Goal: Information Seeking & Learning: Learn about a topic

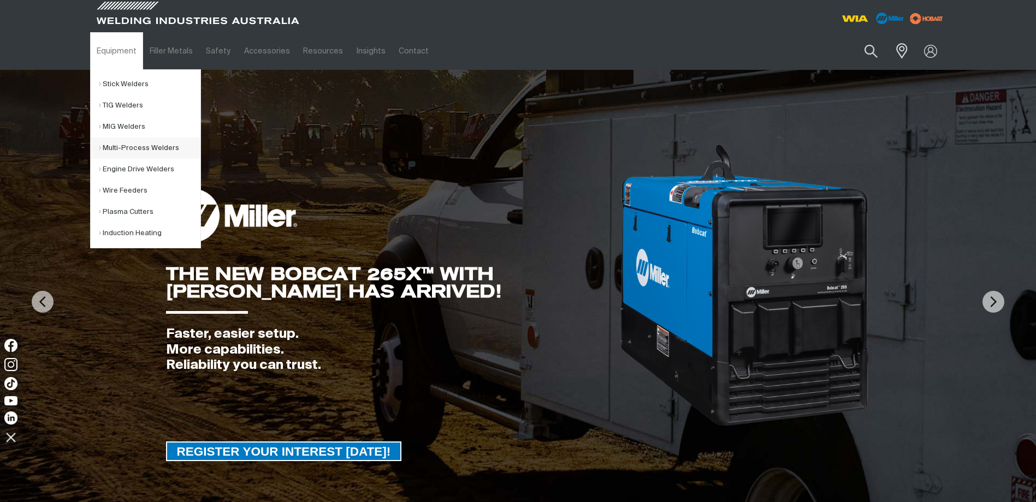
click at [102, 148] on link "Multi-Process Welders" at bounding box center [150, 148] width 102 height 21
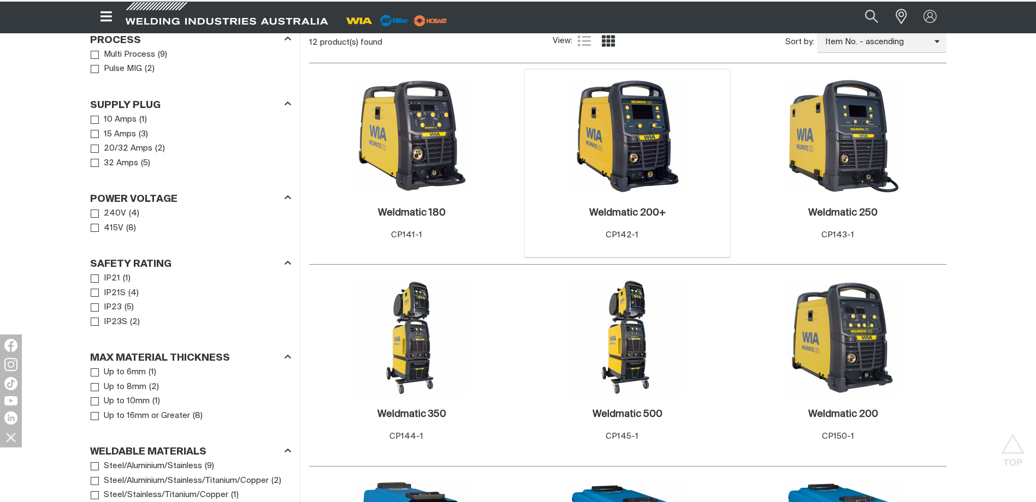
scroll to position [437, 0]
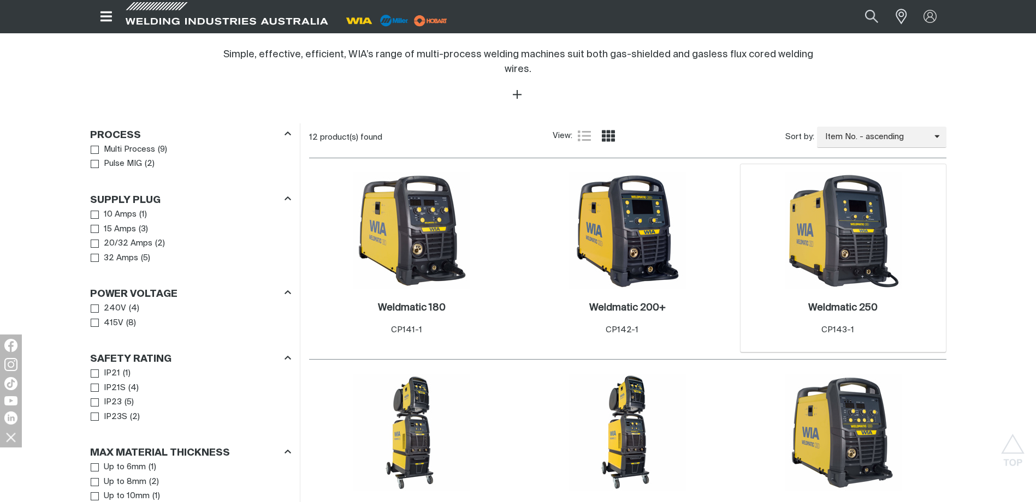
click at [861, 201] on img at bounding box center [842, 231] width 117 height 117
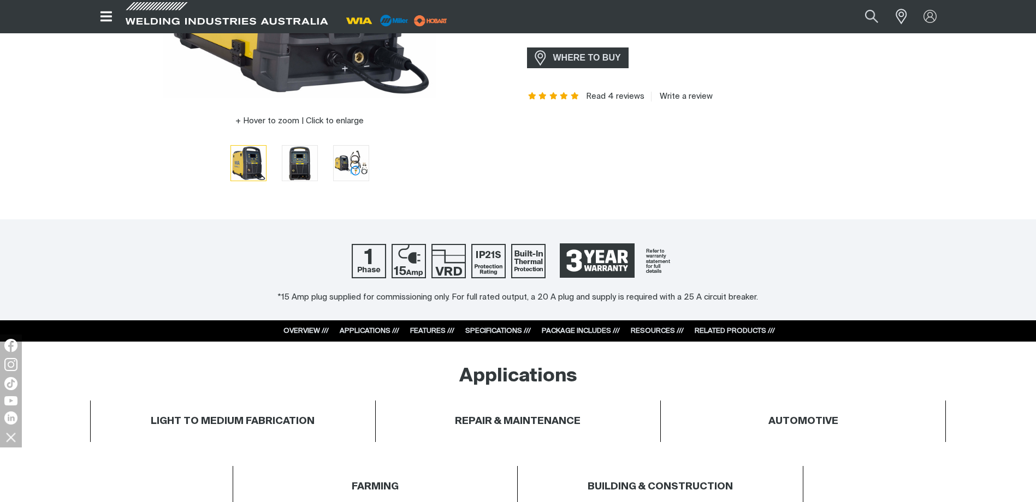
scroll to position [328, 0]
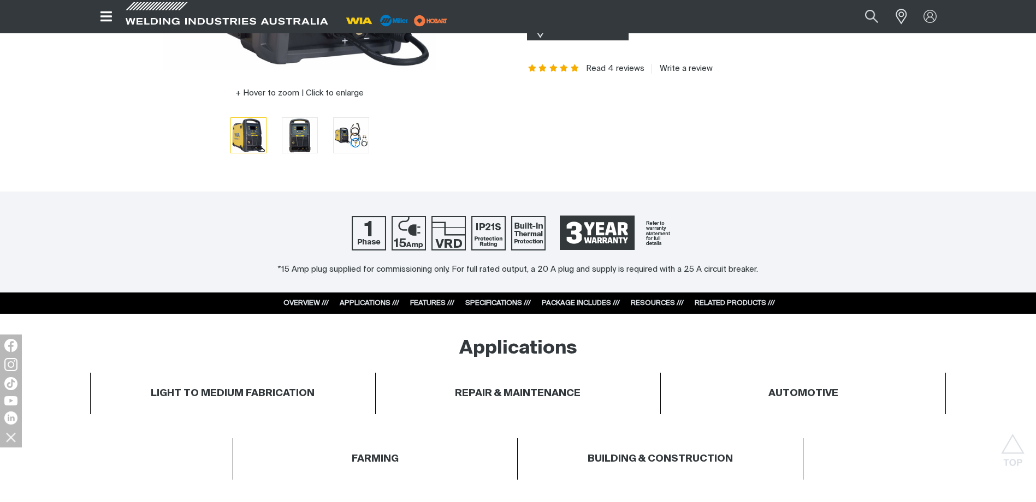
click at [507, 300] on link "SPECIFICATIONS ///" at bounding box center [498, 303] width 66 height 7
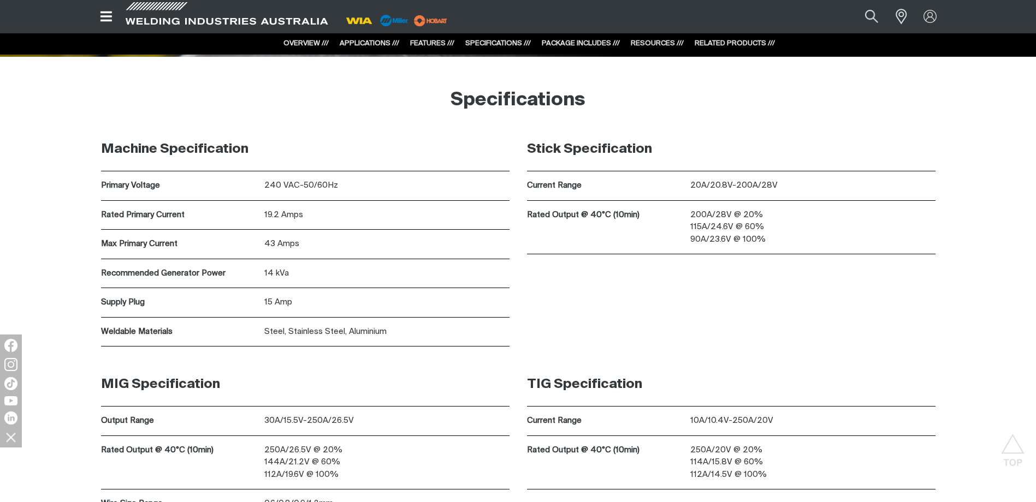
scroll to position [3567, 0]
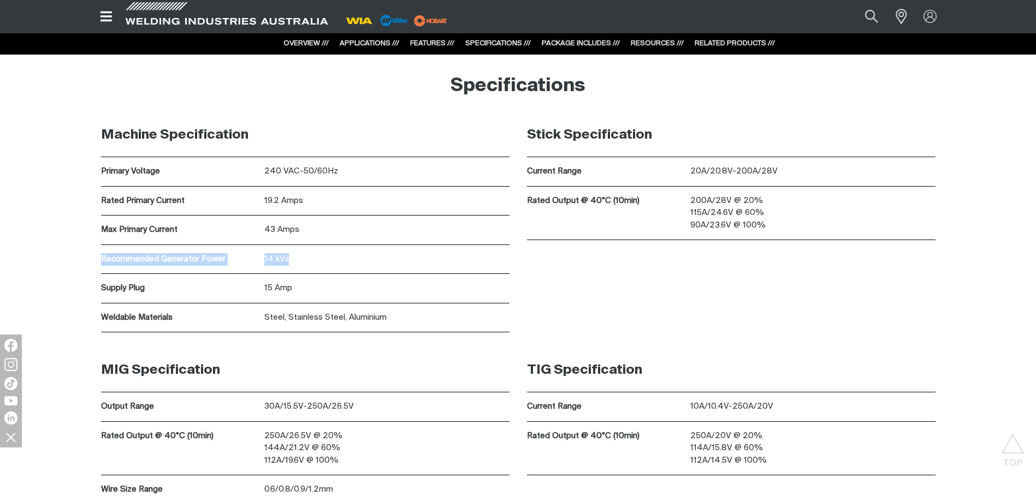
drag, startPoint x: 103, startPoint y: 259, endPoint x: 334, endPoint y: 263, distance: 231.5
click at [334, 263] on div "Recommended Generator Power 14 kVa" at bounding box center [305, 259] width 408 height 29
click at [335, 263] on p "14 kVa" at bounding box center [386, 259] width 245 height 13
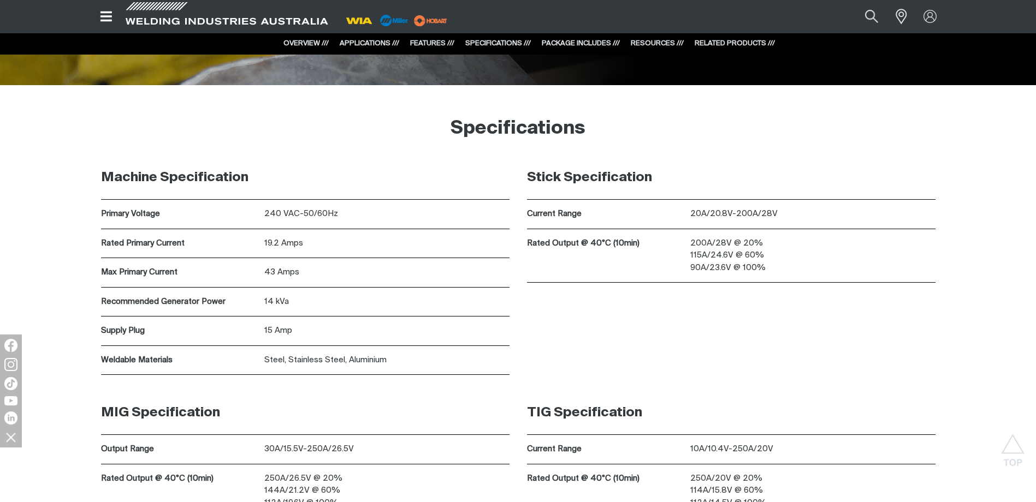
scroll to position [3512, 0]
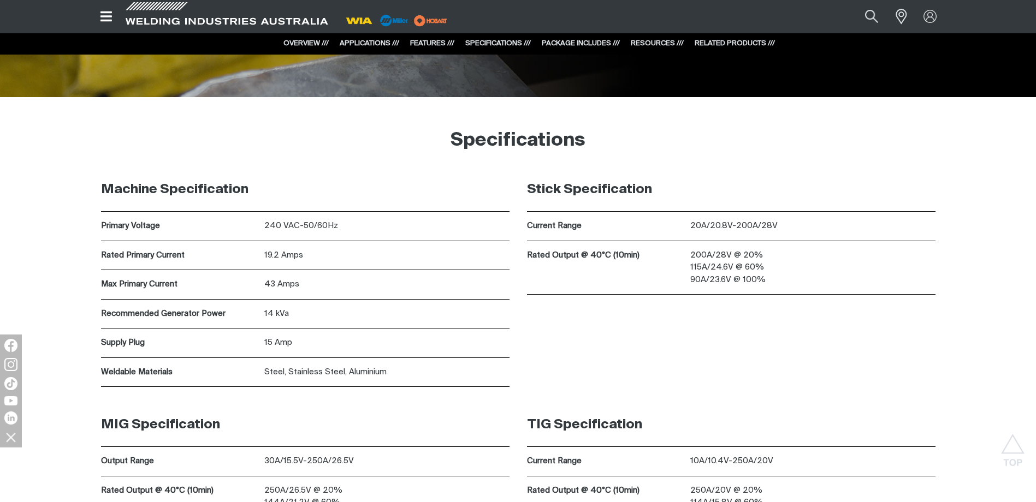
drag, startPoint x: 1028, startPoint y: 1, endPoint x: 661, endPoint y: 127, distance: 388.4
click at [661, 127] on div "Specifications" at bounding box center [518, 141] width 856 height 55
